Goal: Task Accomplishment & Management: Manage account settings

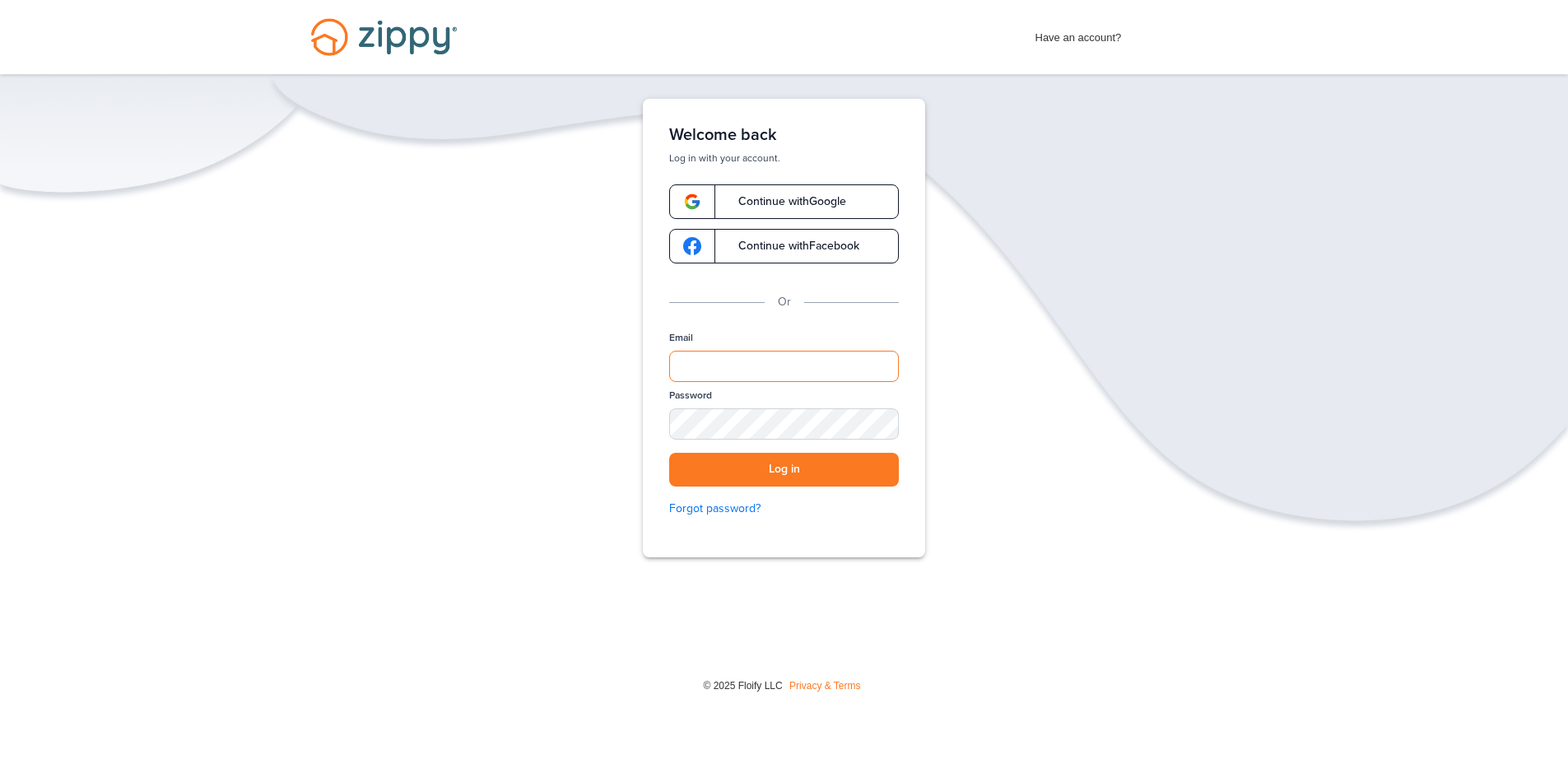
type input "**********"
click at [782, 468] on button "Log in" at bounding box center [784, 470] width 230 height 34
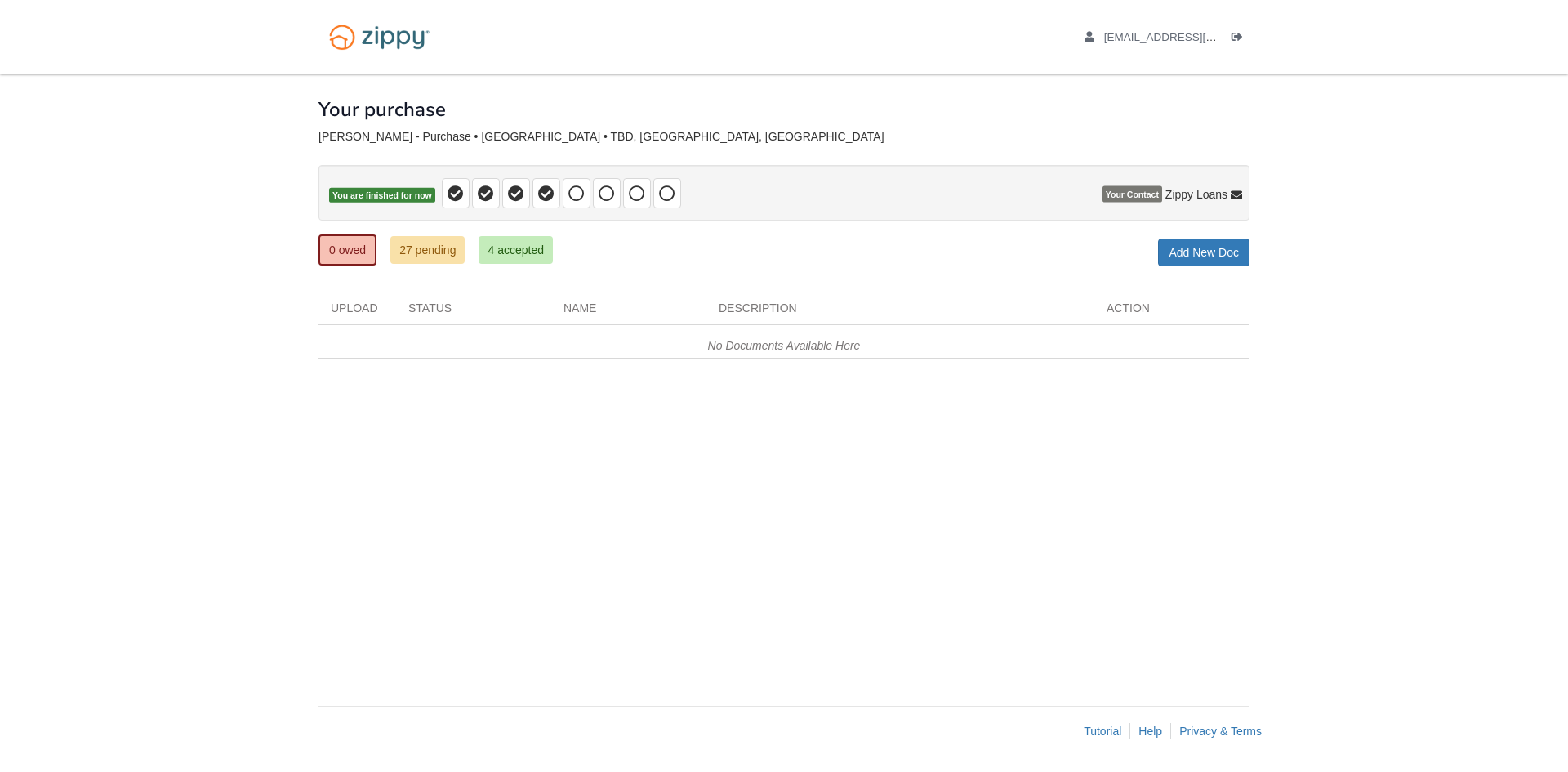
click at [1007, 596] on div "× × × Pending Add Document Notice document will be included in the email sent t…" at bounding box center [784, 382] width 931 height 615
